Goal: Check status: Check status

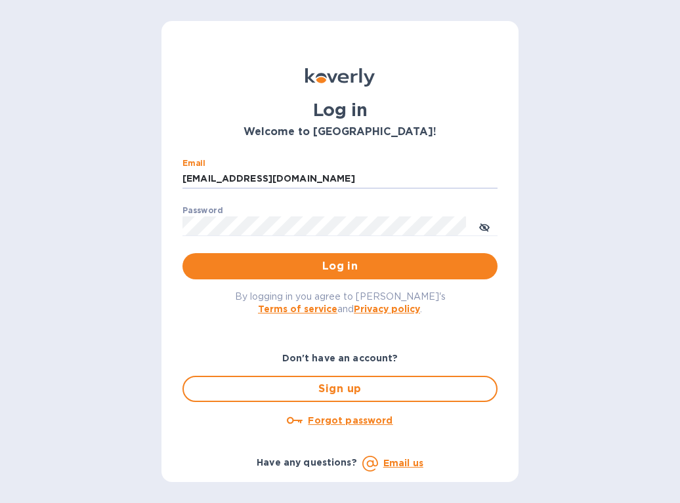
drag, startPoint x: 278, startPoint y: 177, endPoint x: 171, endPoint y: 178, distance: 107.0
click at [171, 178] on div "Log in Welcome to Koverly! Email ssinger@intlfreight.net ​ Password ​ Log in By…" at bounding box center [339, 251] width 357 height 461
type input "ssinger@zarachlogistics.com"
click at [302, 261] on span "Log in" at bounding box center [340, 267] width 294 height 16
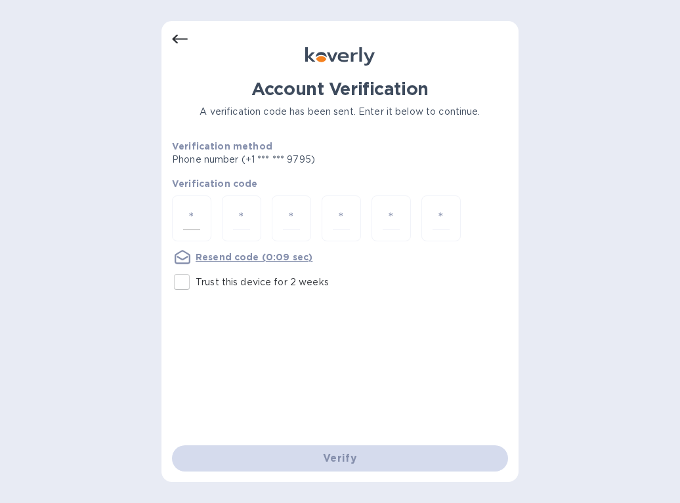
click at [198, 217] on input "number" at bounding box center [191, 219] width 17 height 24
type input "6"
type input "0"
type input "6"
type input "0"
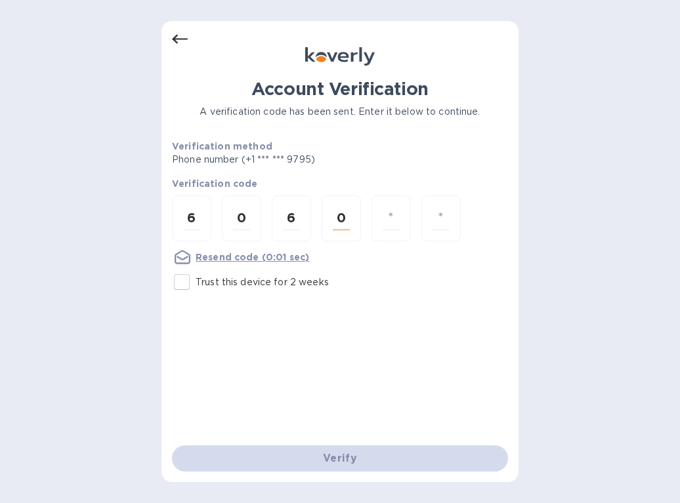
click at [343, 217] on input "0" at bounding box center [341, 219] width 17 height 24
type input "3"
type input "0"
click at [351, 218] on div at bounding box center [341, 219] width 39 height 47
type input "3"
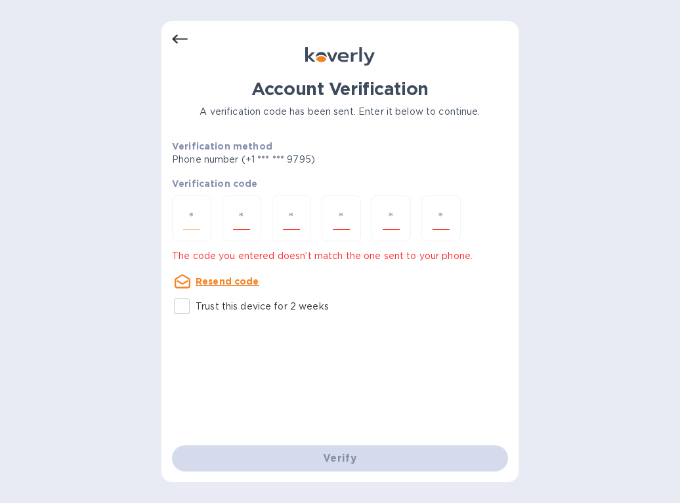
click at [194, 215] on input "number" at bounding box center [191, 219] width 17 height 24
type input "6"
type input "0"
type input "6"
type input "3"
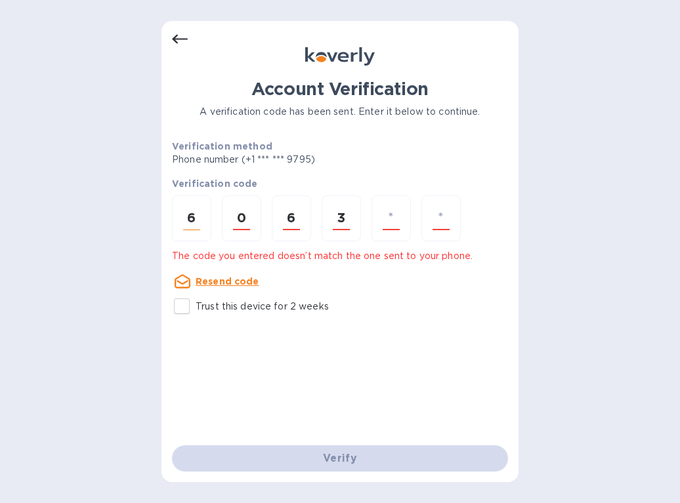
type input "7"
type input "0"
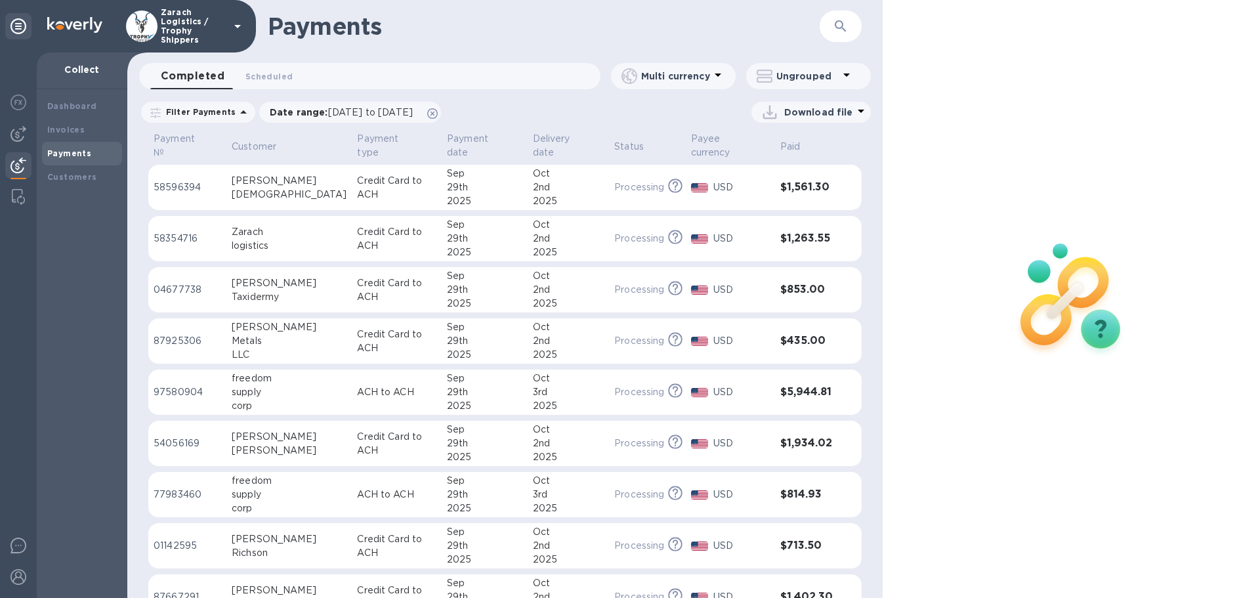
click at [189, 181] on p "58596394" at bounding box center [188, 188] width 68 height 14
